Goal: Entertainment & Leisure: Consume media (video, audio)

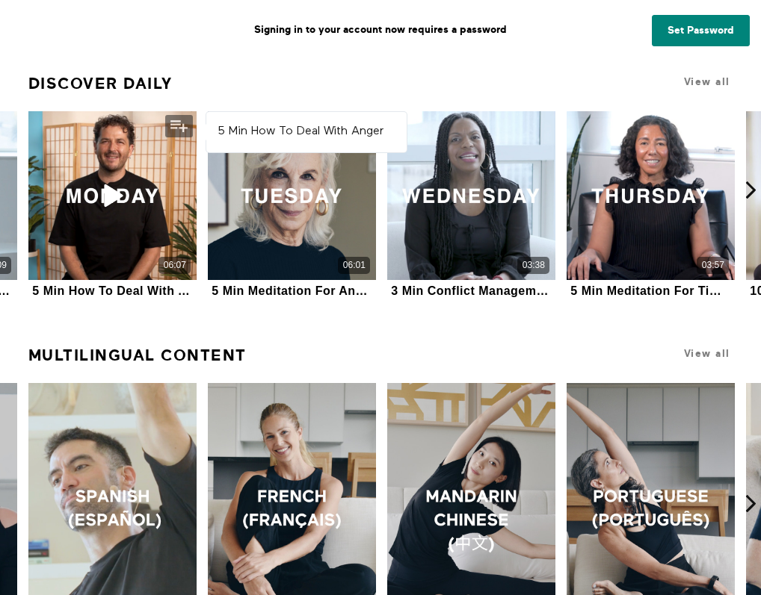
scroll to position [697, 0]
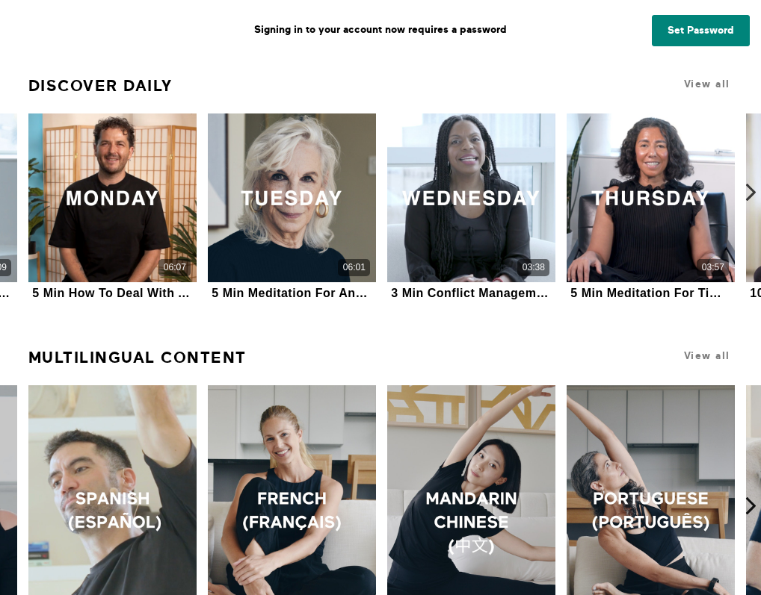
click at [749, 196] on icon at bounding box center [750, 192] width 19 height 19
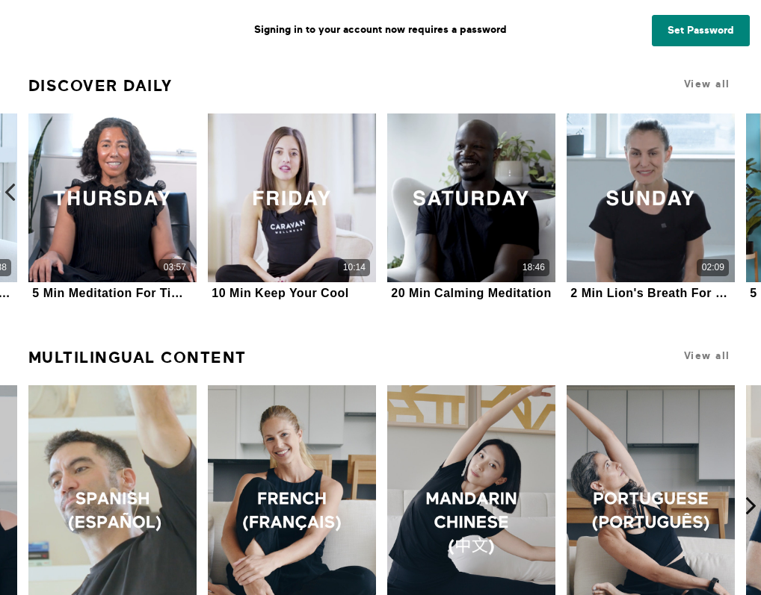
click at [10, 187] on icon at bounding box center [10, 192] width 19 height 19
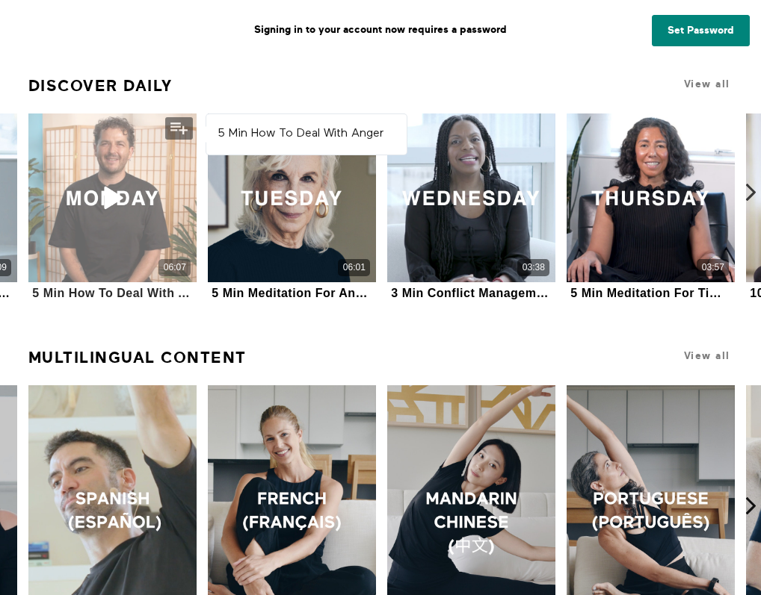
click at [106, 217] on div "06:07" at bounding box center [112, 198] width 169 height 169
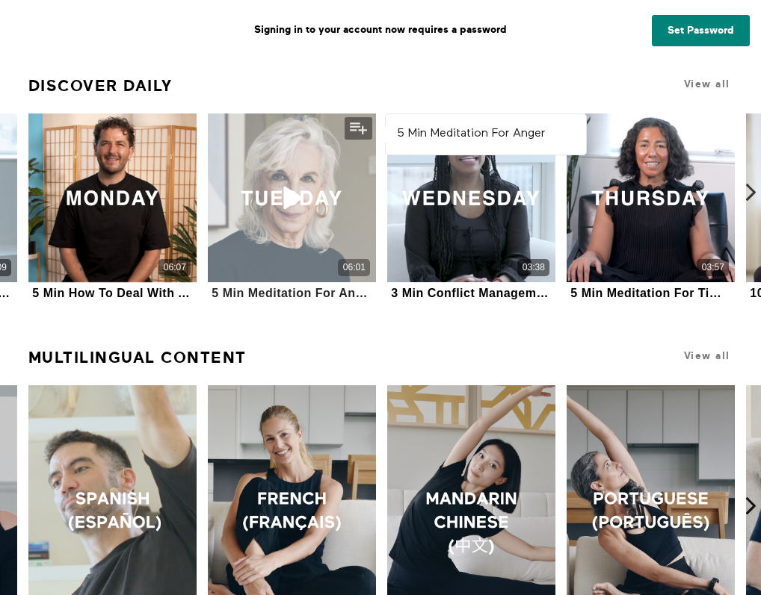
click at [277, 217] on div "06:01" at bounding box center [292, 198] width 169 height 169
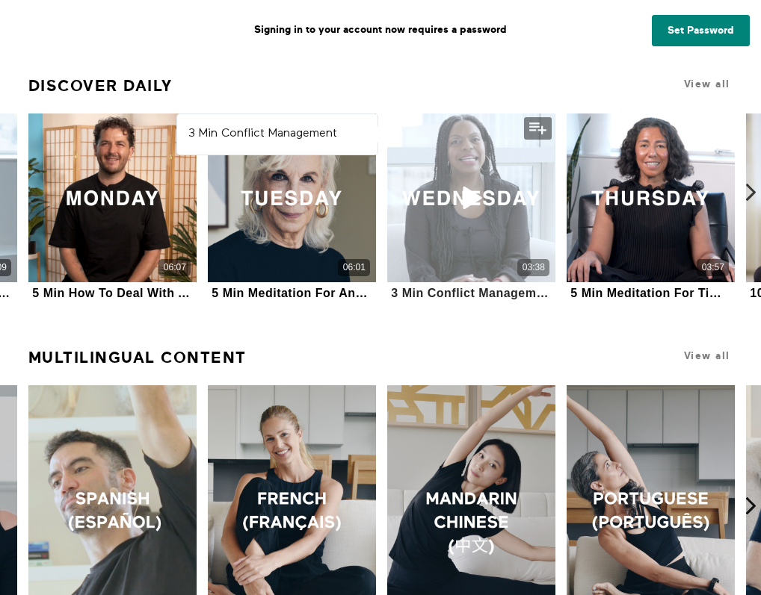
click at [448, 210] on div "03:38" at bounding box center [471, 198] width 169 height 169
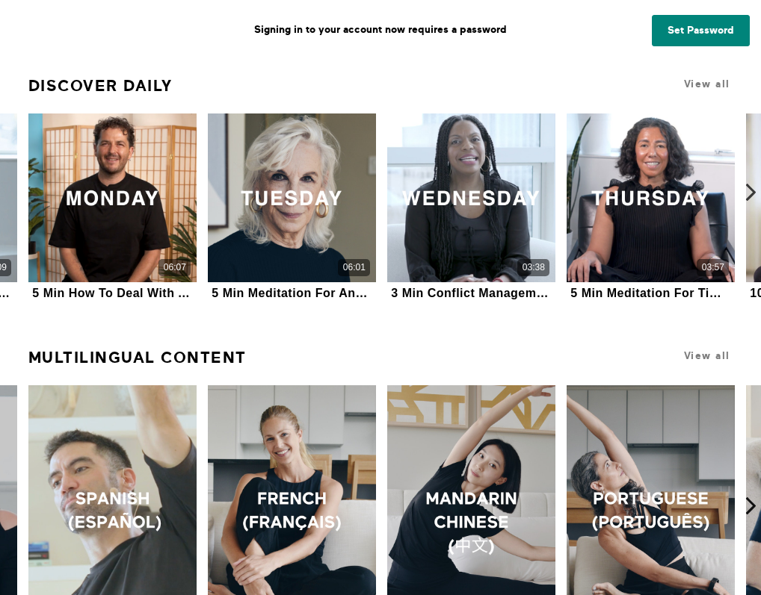
click at [753, 188] on icon at bounding box center [750, 192] width 19 height 19
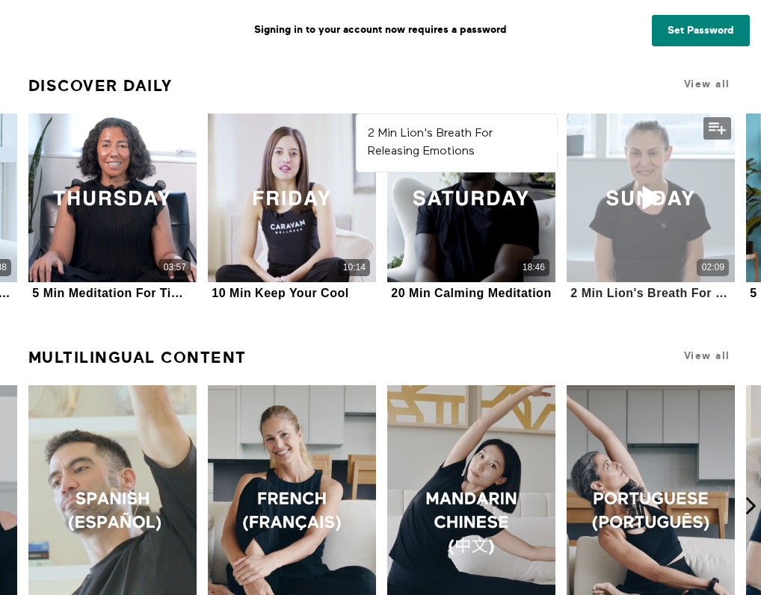
click at [623, 187] on div "02:09" at bounding box center [650, 198] width 169 height 169
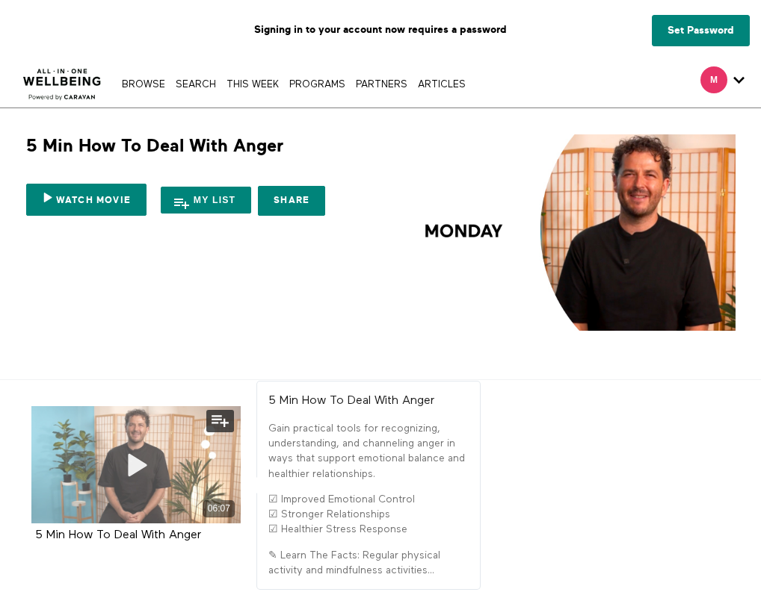
click at [137, 452] on icon at bounding box center [136, 465] width 45 height 26
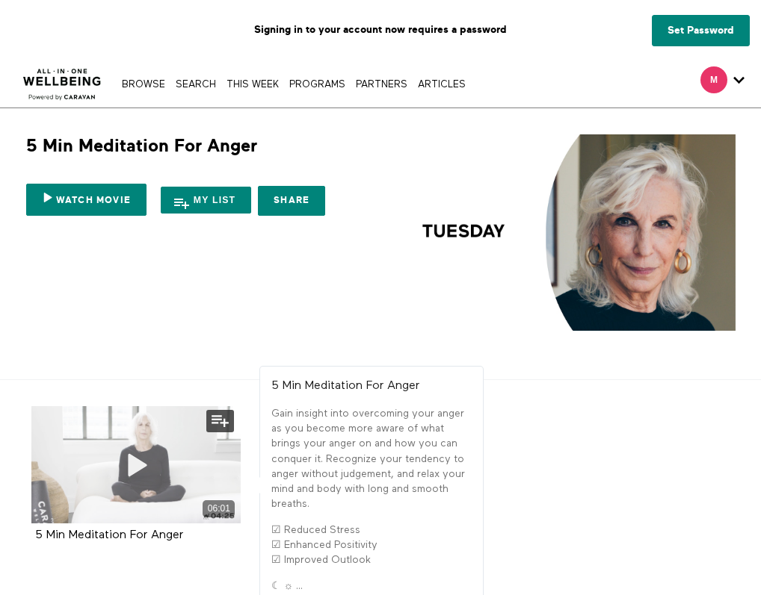
click at [145, 444] on span at bounding box center [136, 465] width 45 height 45
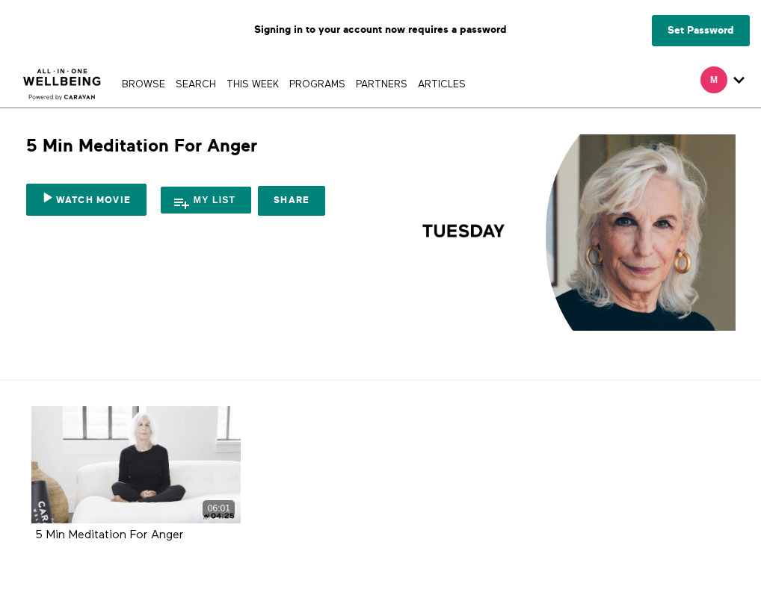
click at [251, 173] on div "Watch Movie My list Share Share with your friends https://app.allinonewellbeing…" at bounding box center [200, 191] width 349 height 66
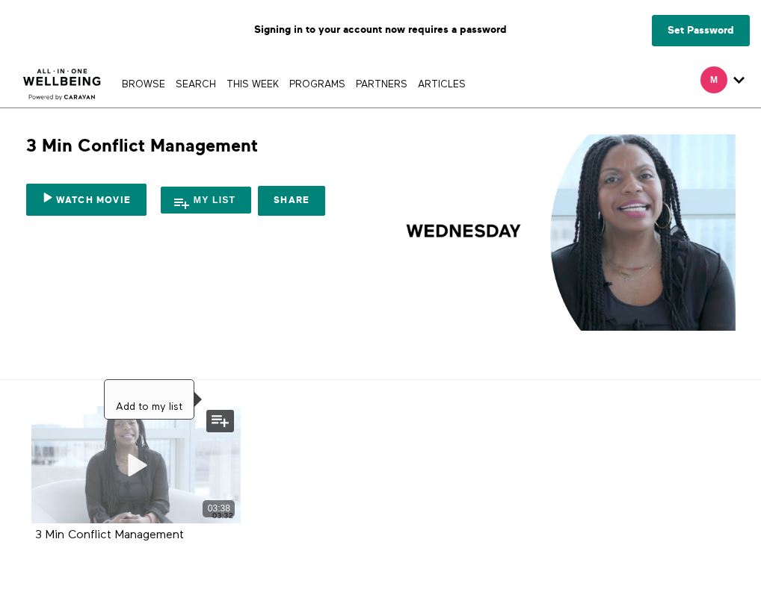
click at [194, 429] on div "03:38" at bounding box center [135, 465] width 209 height 118
